Goal: Find specific page/section: Find specific page/section

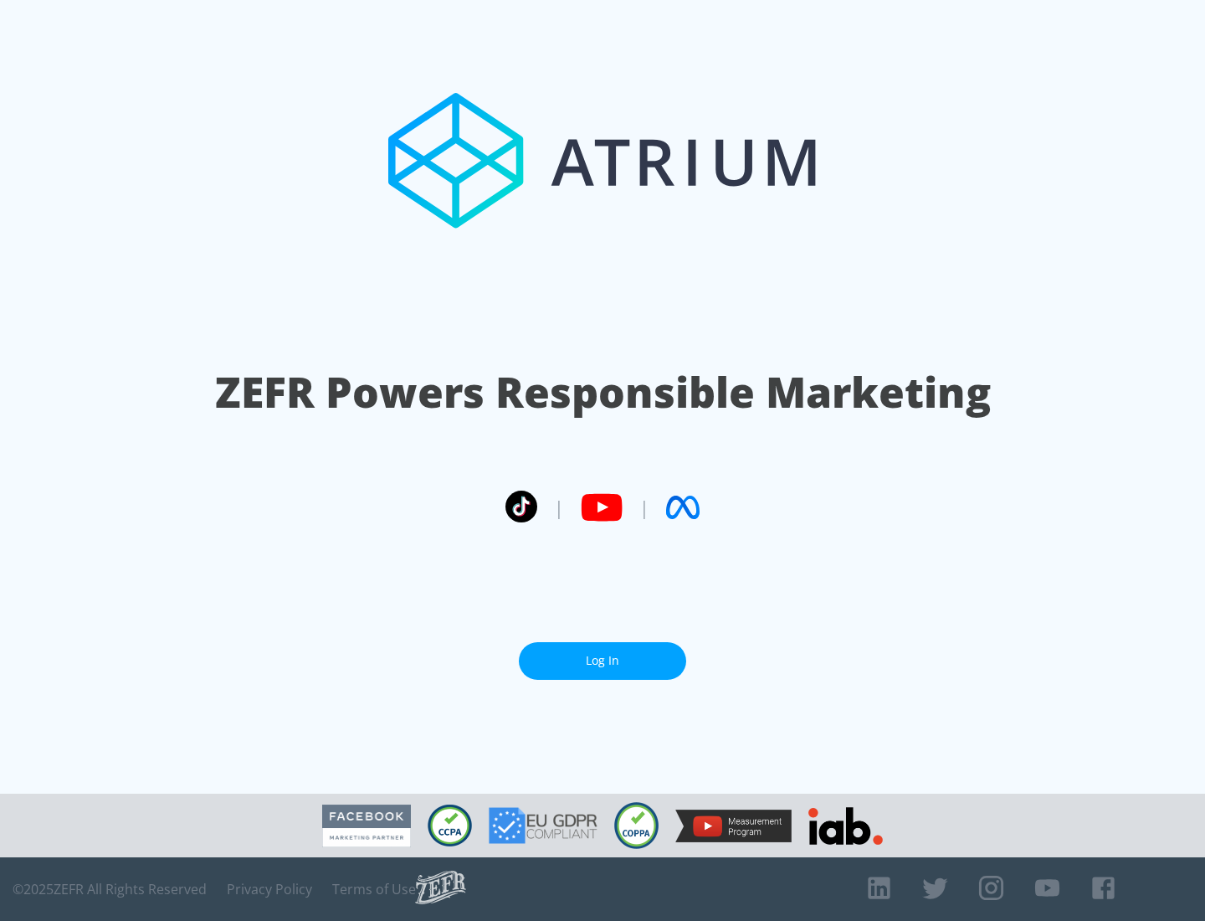
click at [603, 660] on link "Log In" at bounding box center [602, 661] width 167 height 38
